Goal: Book appointment/travel/reservation

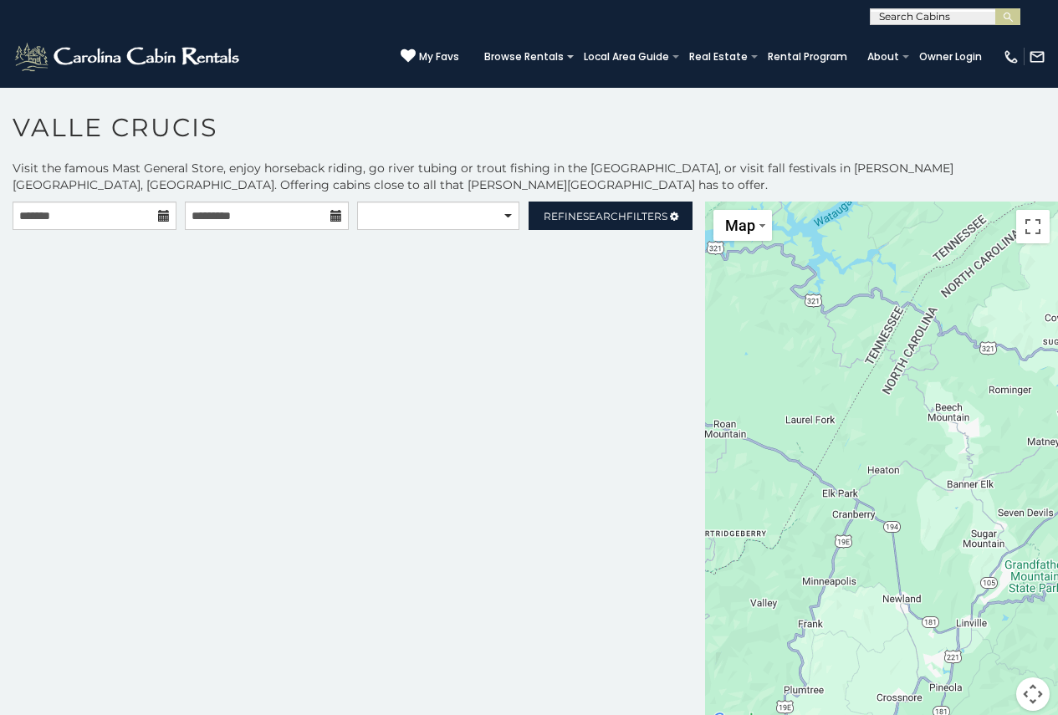
click at [166, 216] on icon at bounding box center [164, 216] width 12 height 12
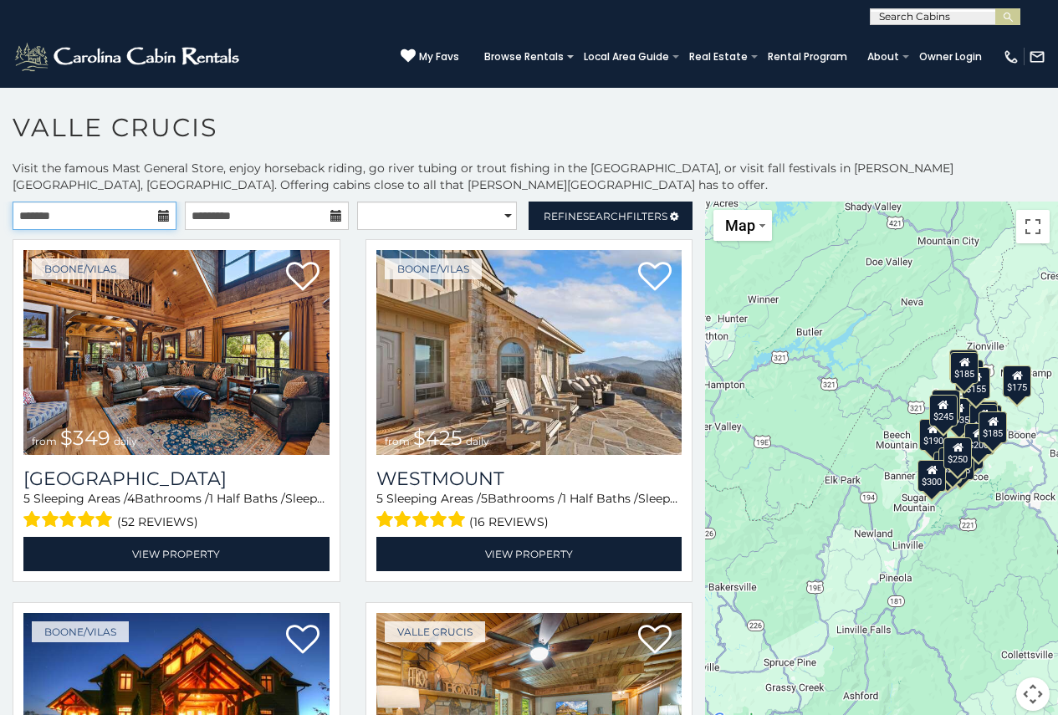
click at [166, 216] on input "text" at bounding box center [95, 215] width 164 height 28
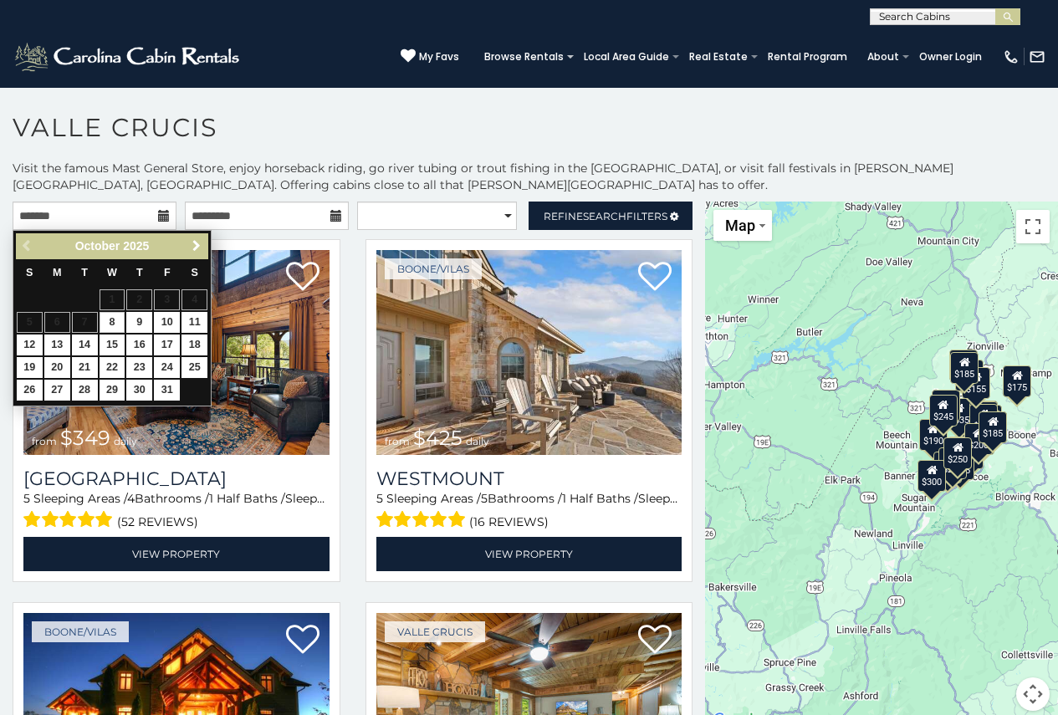
click at [196, 242] on span "Next" at bounding box center [196, 245] width 13 height 13
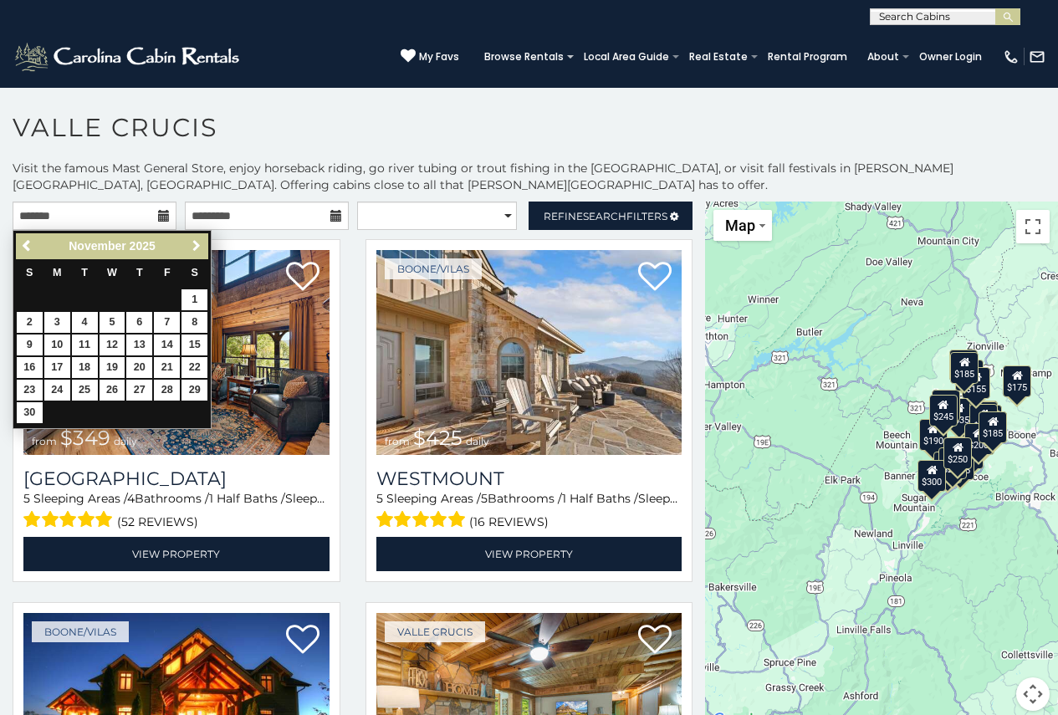
click at [196, 242] on span "Next" at bounding box center [196, 245] width 13 height 13
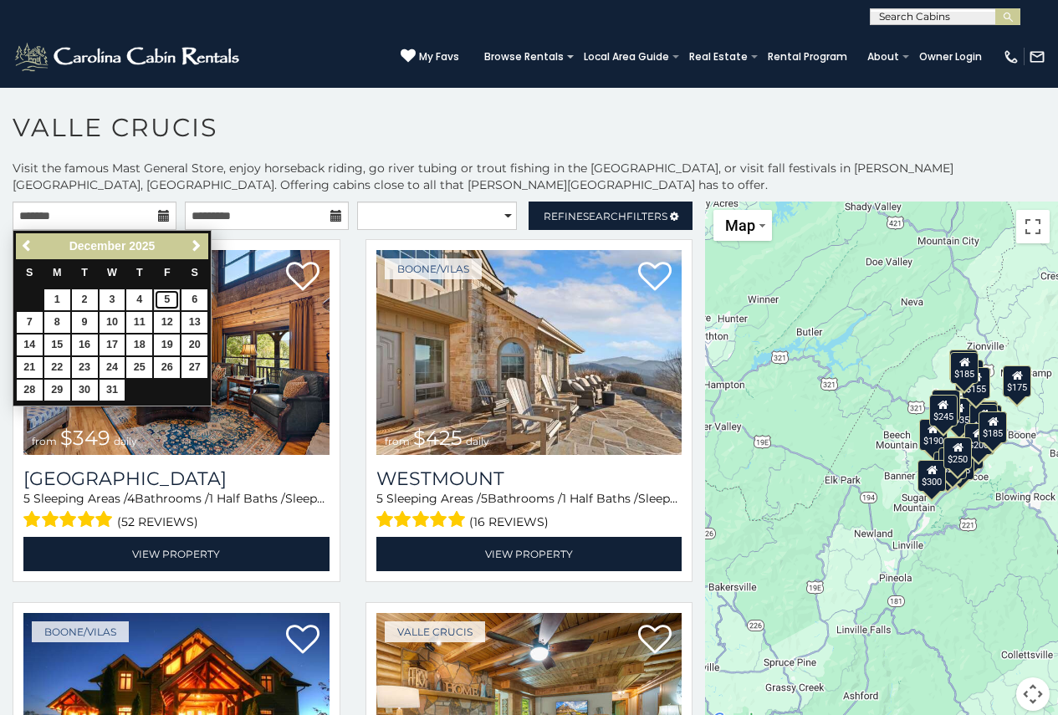
click at [167, 300] on link "5" at bounding box center [167, 299] width 26 height 21
type input "**********"
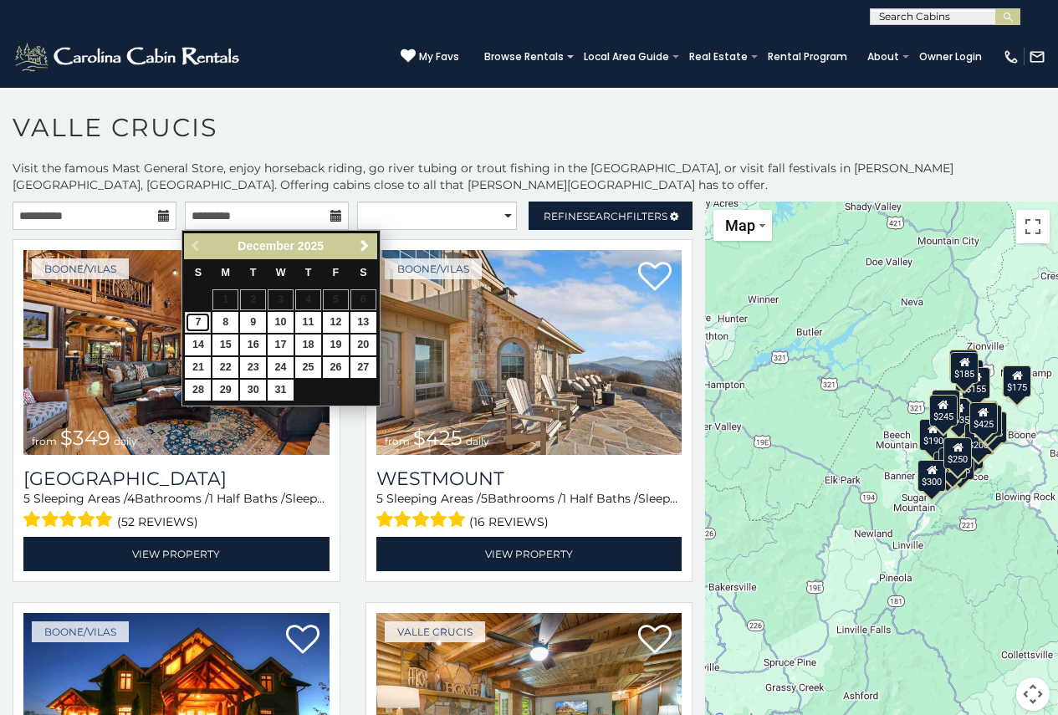
click at [201, 324] on link "7" at bounding box center [198, 322] width 26 height 21
type input "**********"
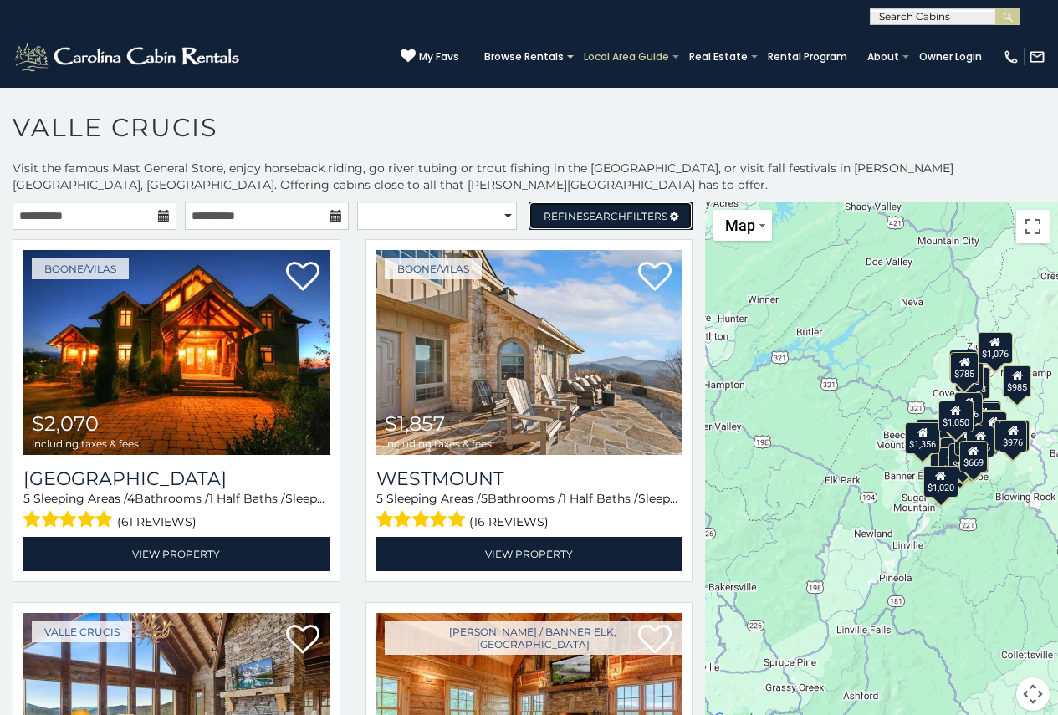
drag, startPoint x: 602, startPoint y: 216, endPoint x: 595, endPoint y: 45, distance: 170.7
click at [602, 216] on span "Search" at bounding box center [604, 216] width 43 height 13
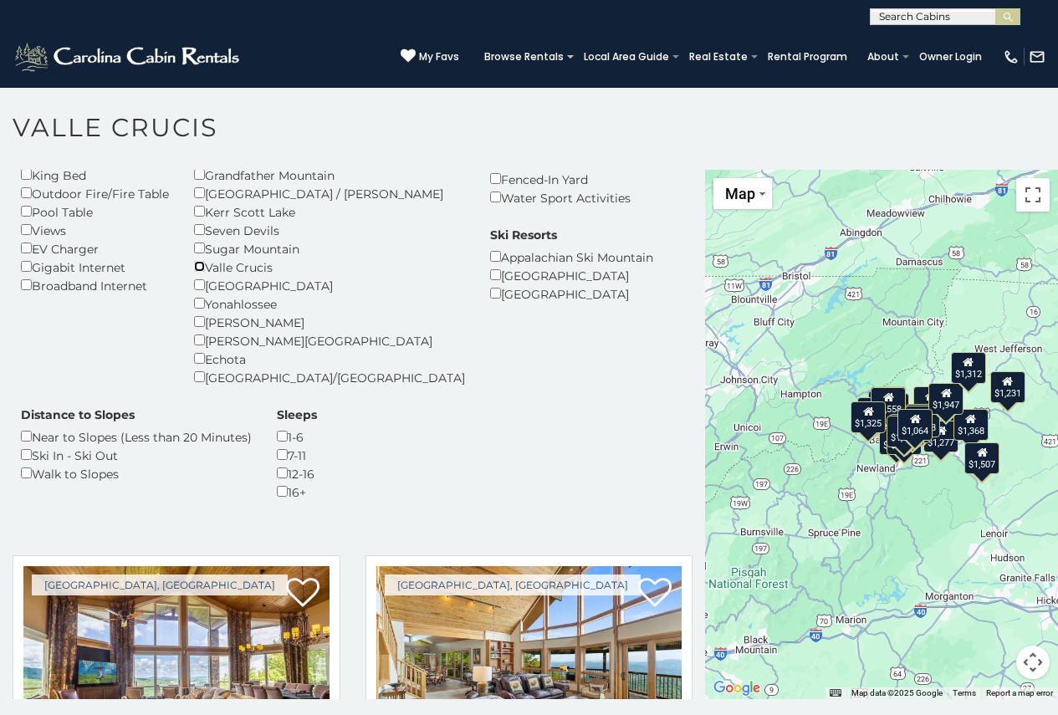
scroll to position [251, 0]
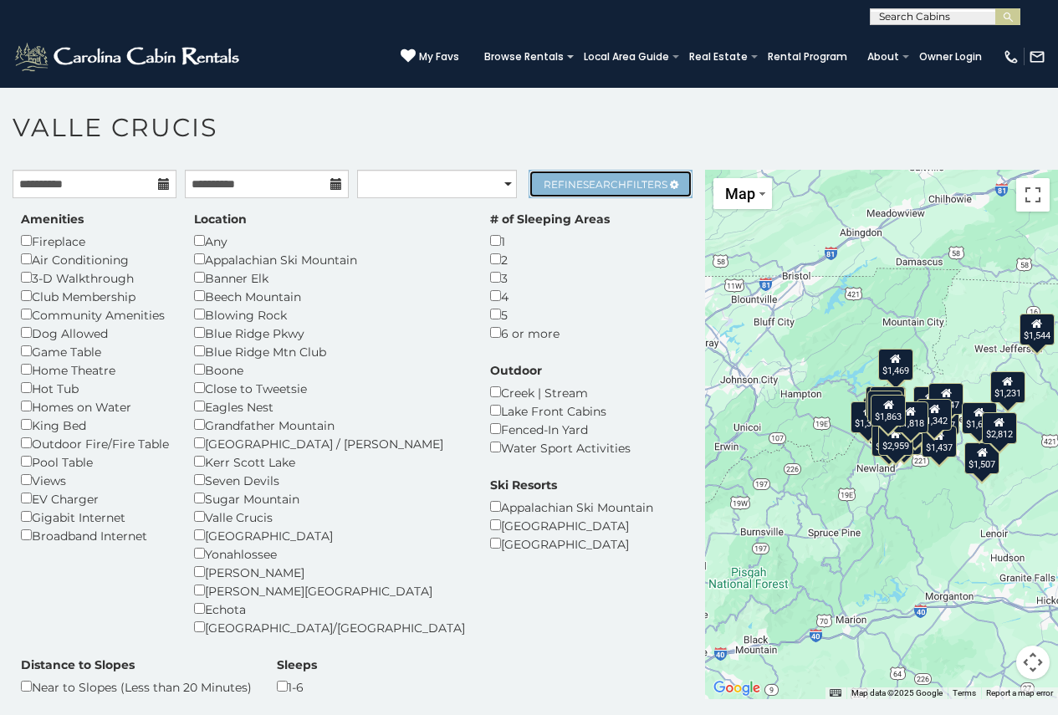
click at [630, 181] on span "Refine Search Filters" at bounding box center [605, 184] width 124 height 13
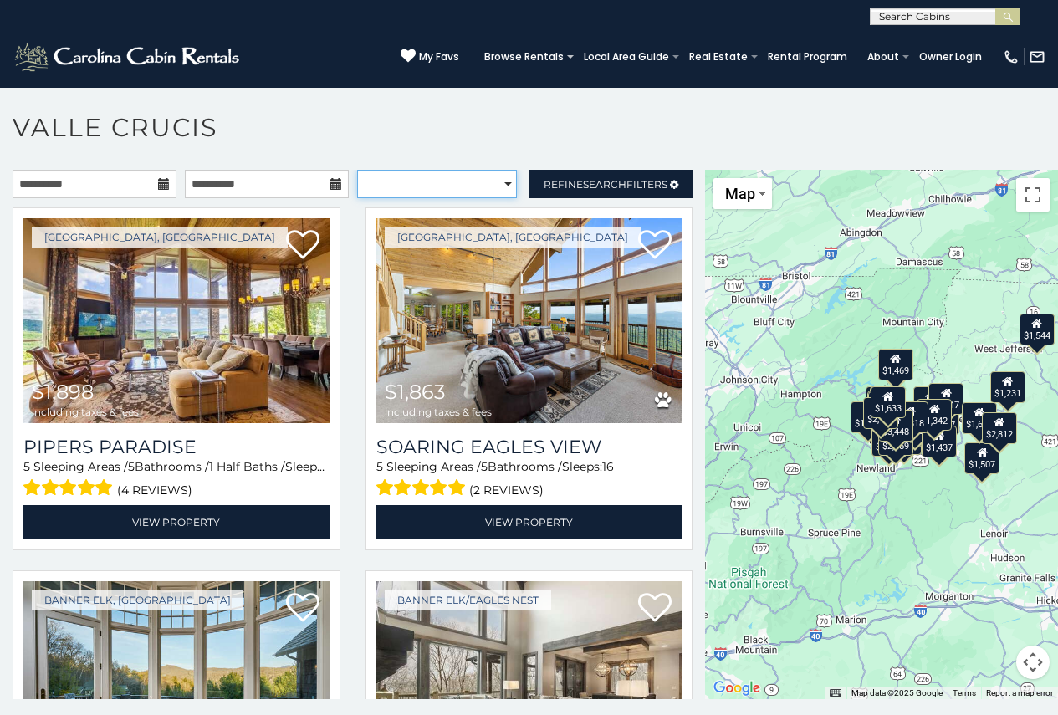
click at [498, 179] on select "**********" at bounding box center [437, 184] width 161 height 28
click at [655, 178] on span "Refine Search Filters" at bounding box center [605, 184] width 124 height 13
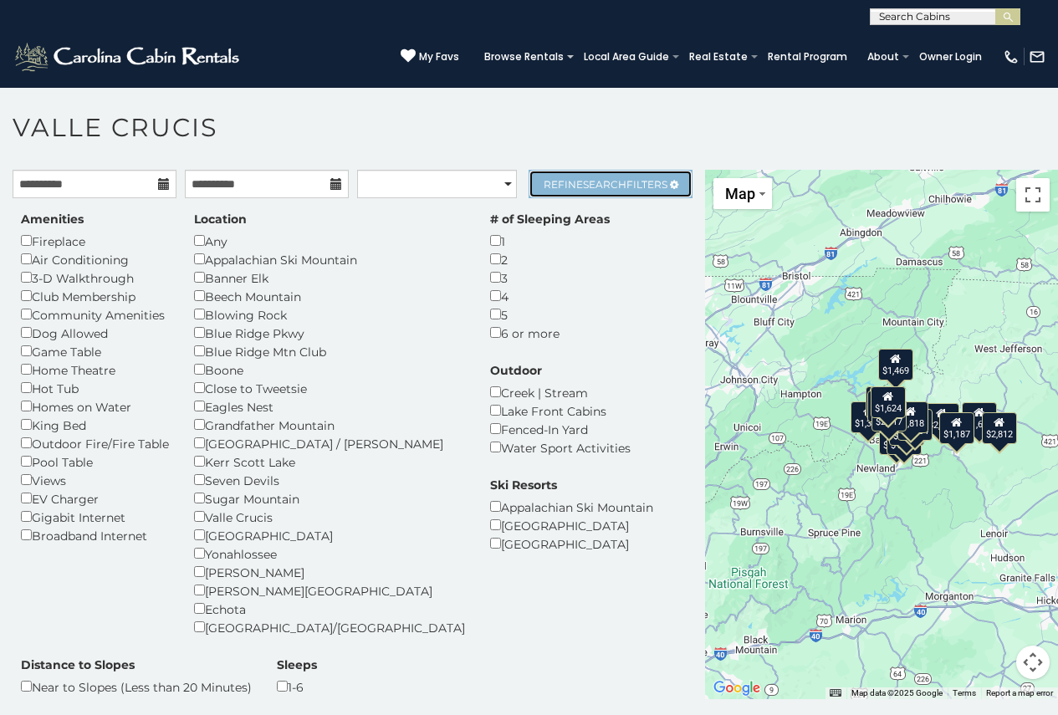
click at [599, 191] on link "Refine Search Filters" at bounding box center [610, 184] width 164 height 28
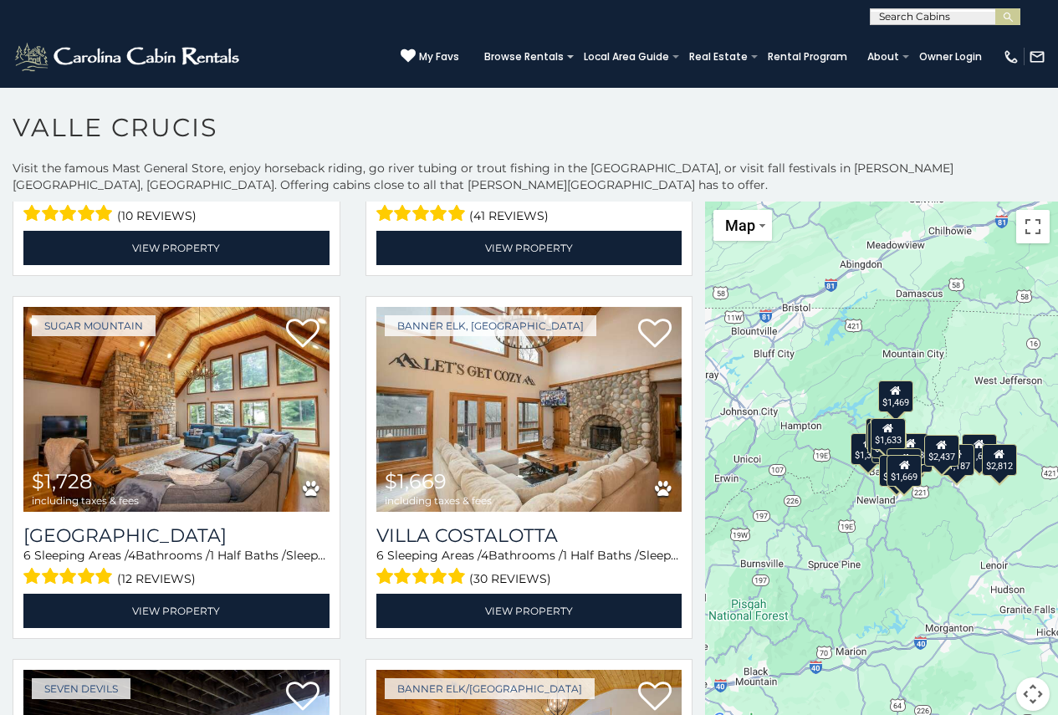
click at [929, 462] on div "$2,437" at bounding box center [941, 451] width 35 height 32
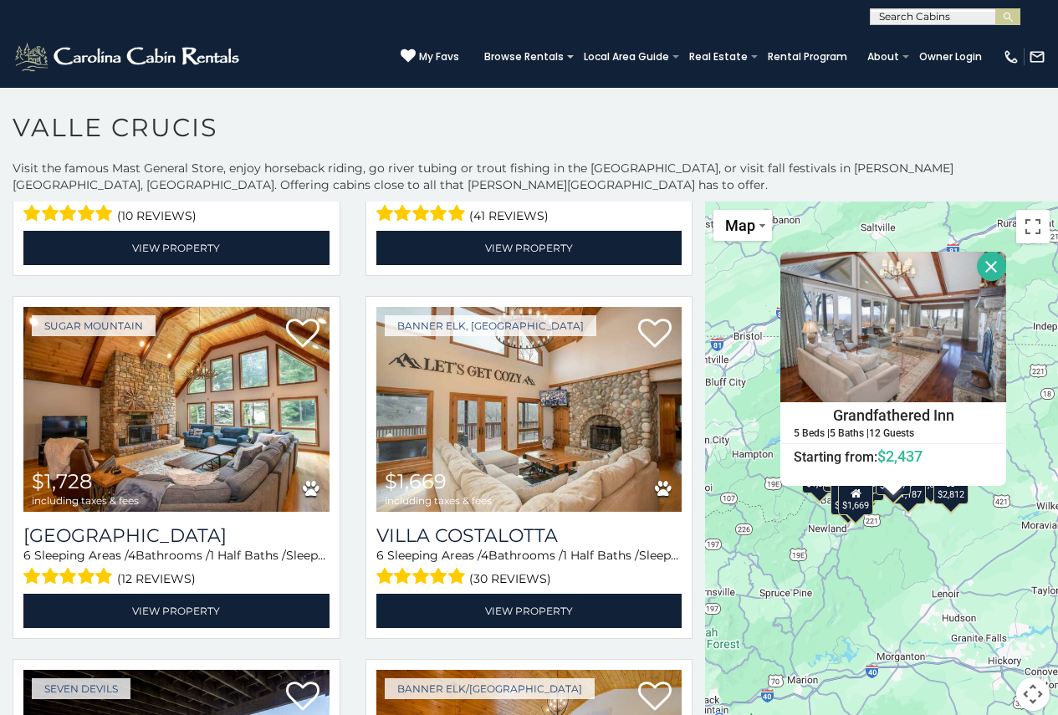
click at [882, 553] on div "$1,863 $2,437 $1,633 $1,816 $1,728 $1,669 $1,540 $1,325 $1,064 $1,679 $1,469 $1…" at bounding box center [881, 465] width 353 height 529
click at [844, 548] on div "$1,863 $2,437 $1,633 $1,816 $1,728 $1,669 $1,540 $1,325 $1,064 $1,679 $1,469 $1…" at bounding box center [881, 465] width 353 height 529
click at [986, 270] on button "Close" at bounding box center [991, 266] width 29 height 29
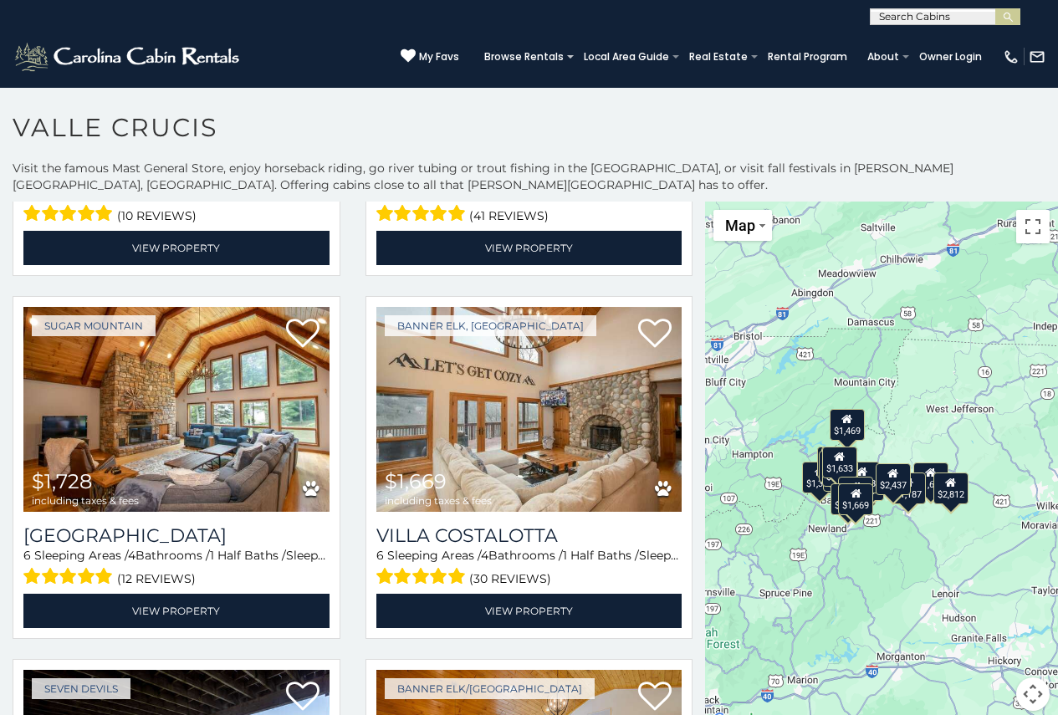
click at [879, 538] on div "$1,863 $2,437 $1,633 $1,816 $1,728 $1,669 $1,540 $1,325 $1,064 $1,679 $1,469 $1…" at bounding box center [881, 465] width 353 height 529
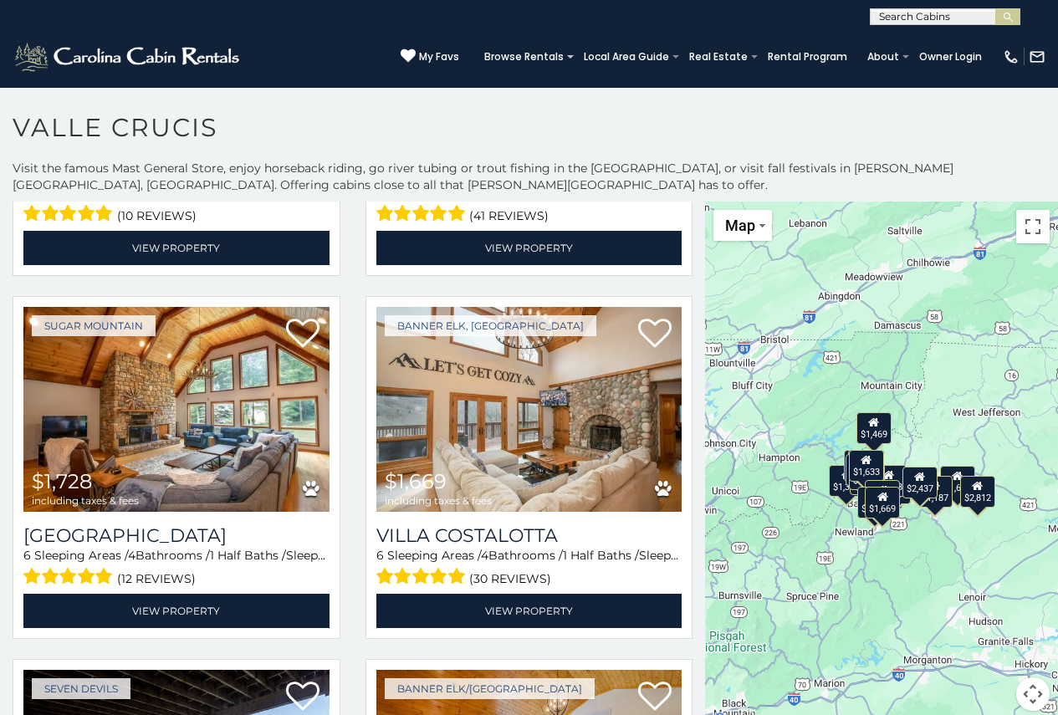
drag, startPoint x: 875, startPoint y: 519, endPoint x: 901, endPoint y: 521, distance: 26.8
click at [901, 521] on div "$1,863 $2,437 $1,633 $1,816 $1,728 $1,669 $1,540 $1,325 $1,064 $1,679 $1,469 $1…" at bounding box center [881, 465] width 353 height 529
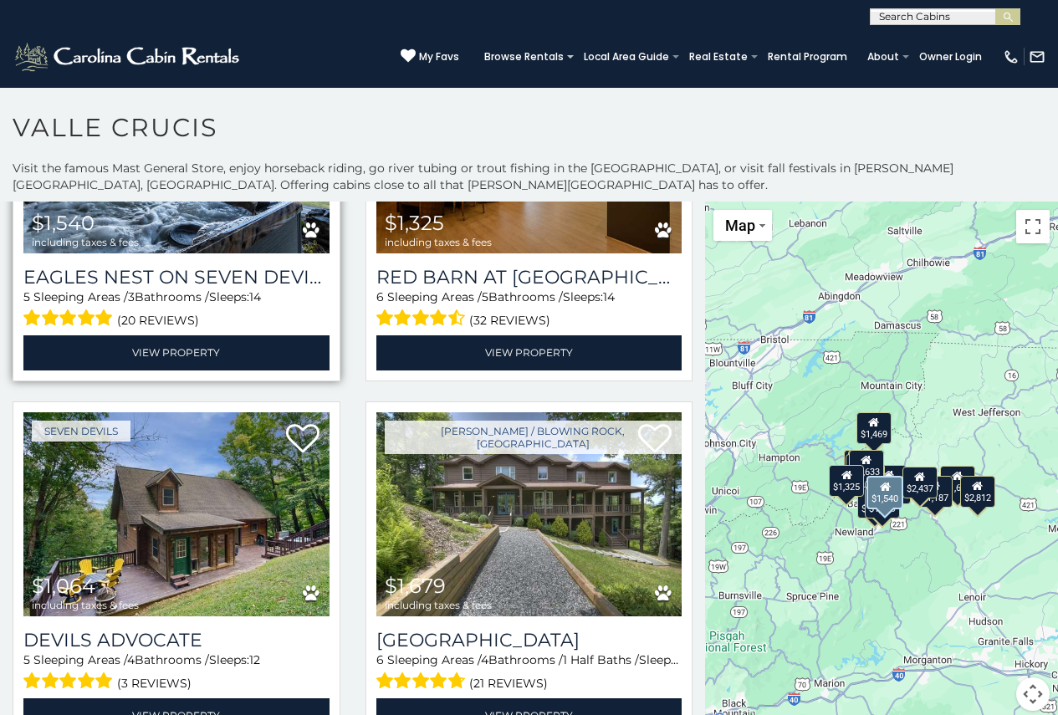
scroll to position [1338, 0]
